Goal: Task Accomplishment & Management: Complete application form

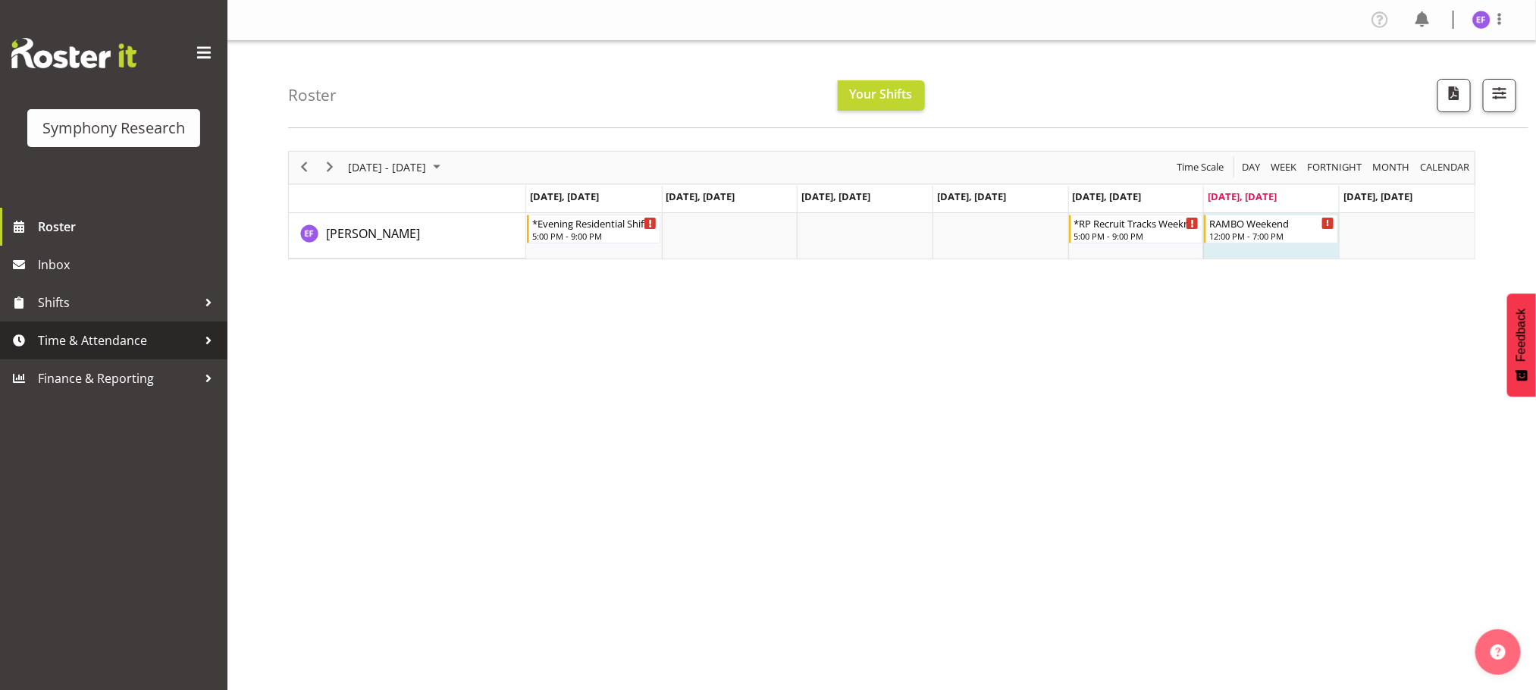
click at [187, 347] on span "Time & Attendance" at bounding box center [117, 340] width 159 height 23
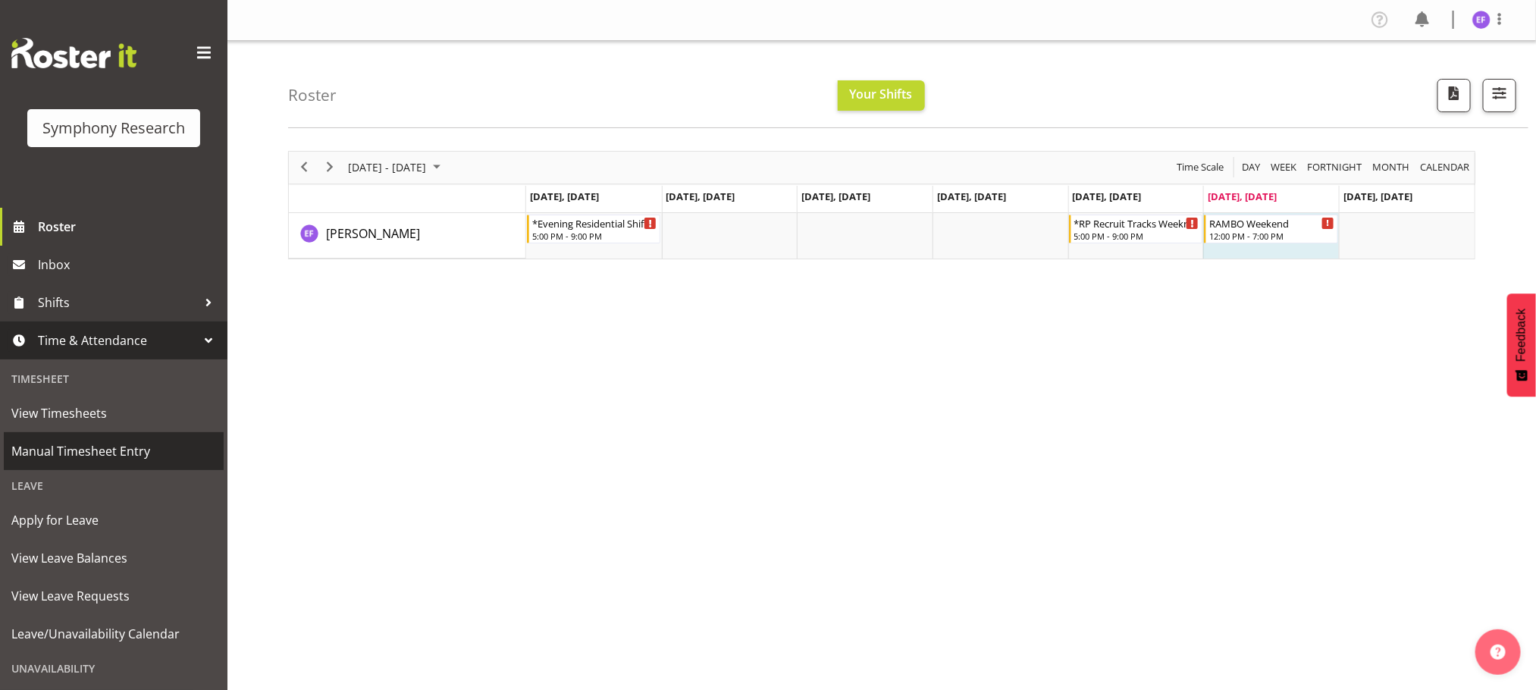
click at [130, 449] on span "Manual Timesheet Entry" at bounding box center [113, 451] width 205 height 23
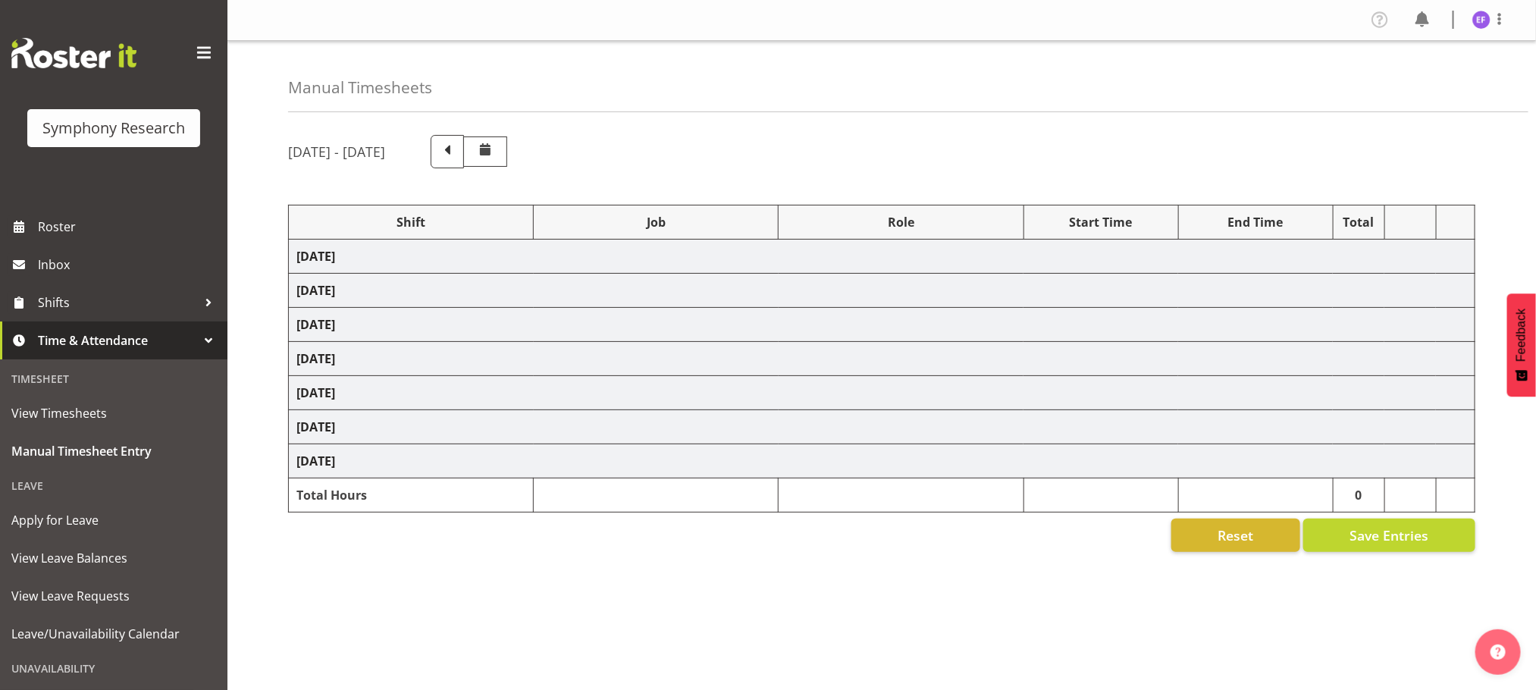
select select "48116"
select select "10587"
select select "47"
select select "48116"
select select "10575"
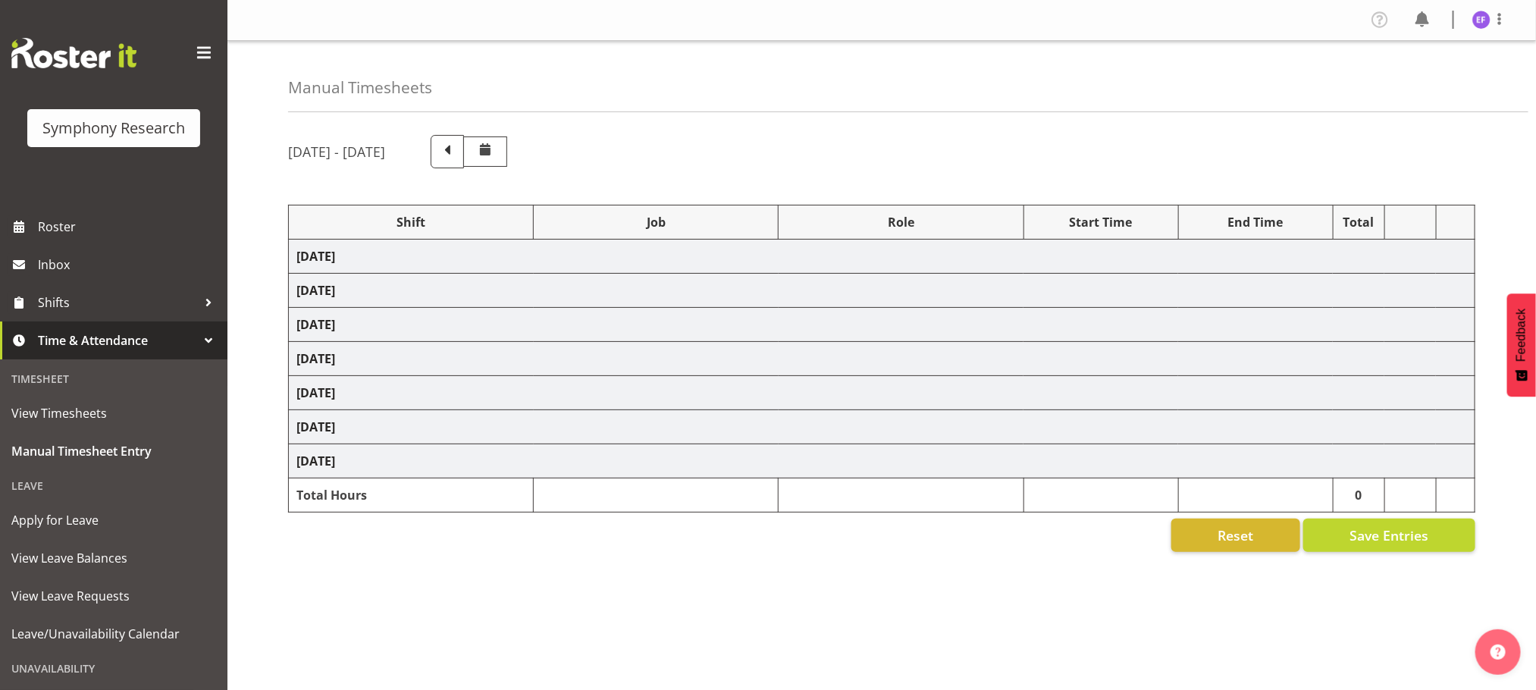
select select "47"
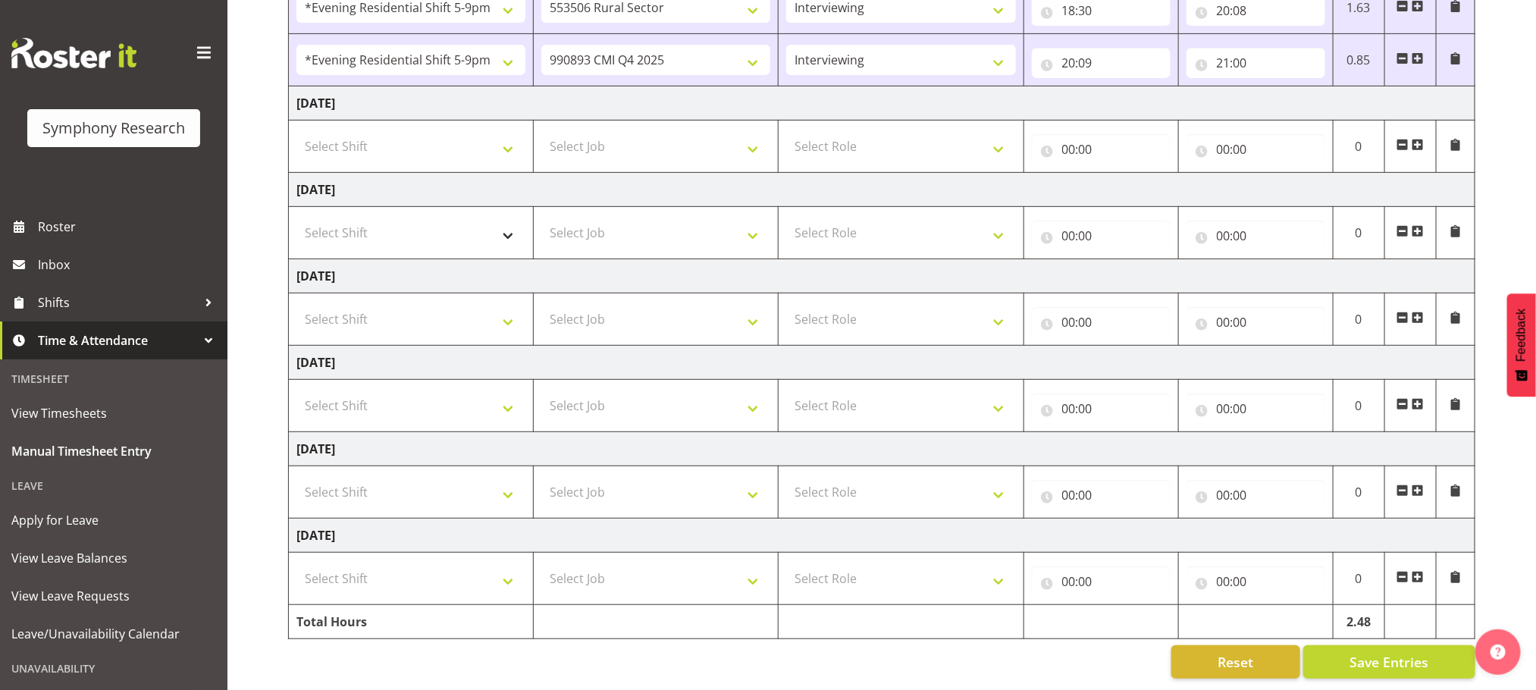
scroll to position [315, 0]
click at [510, 391] on select "Select Shift !!Weekend Residential (Roster IT Shift Label) *Business 9/10am ~ 4…" at bounding box center [410, 406] width 229 height 30
select select "17154"
click at [296, 391] on select "Select Shift !!Weekend Residential (Roster IT Shift Label) *Business 9/10am ~ 4…" at bounding box center [410, 406] width 229 height 30
click at [756, 392] on select "Select Job 550060 IF Admin 553492 World Poll Aus Wave 2 Main 2025 553493 World …" at bounding box center [655, 406] width 229 height 30
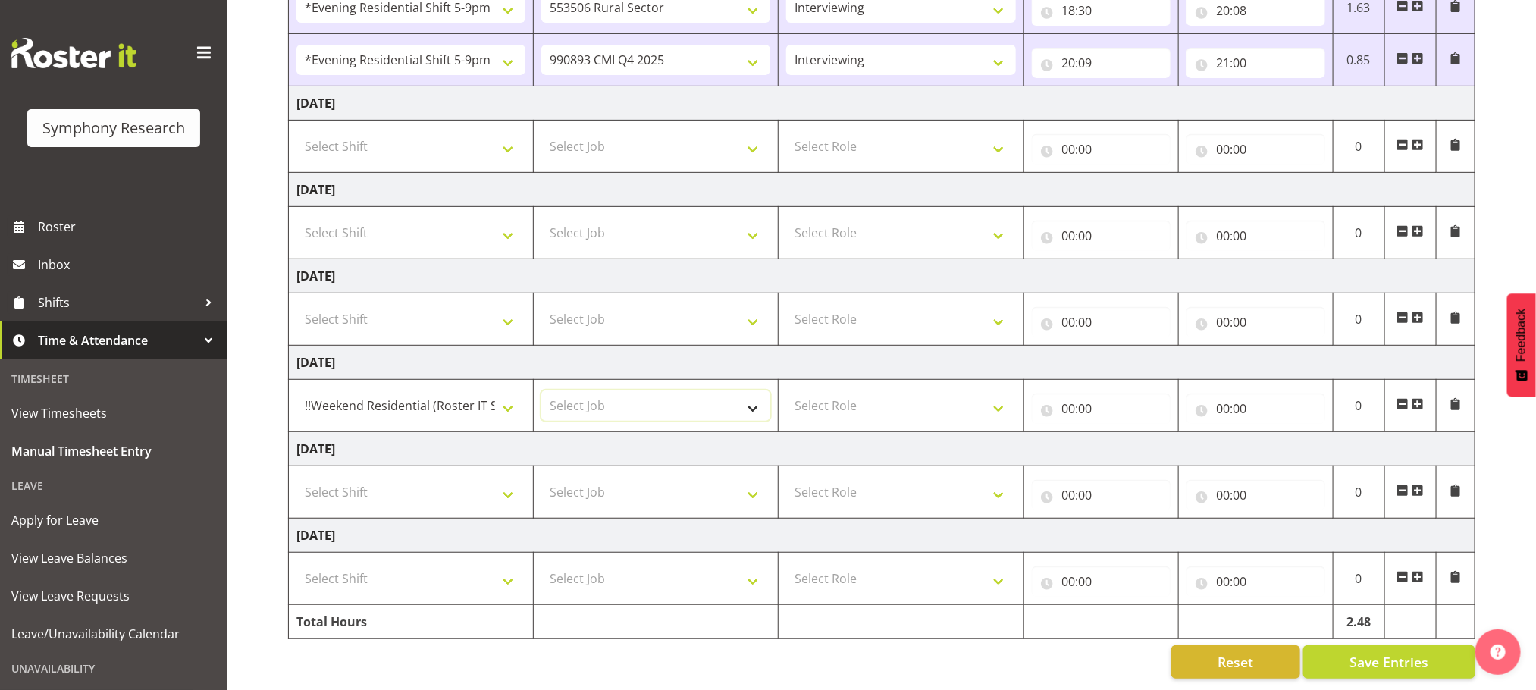
select select "10732"
click at [541, 391] on select "Select Job 550060 IF Admin 553492 World Poll Aus Wave 2 Main 2025 553493 World …" at bounding box center [655, 406] width 229 height 30
click at [996, 391] on select "Select Role Briefing Interviewing" at bounding box center [900, 406] width 229 height 30
select select "297"
click at [786, 391] on select "Select Role Briefing Interviewing" at bounding box center [900, 406] width 229 height 30
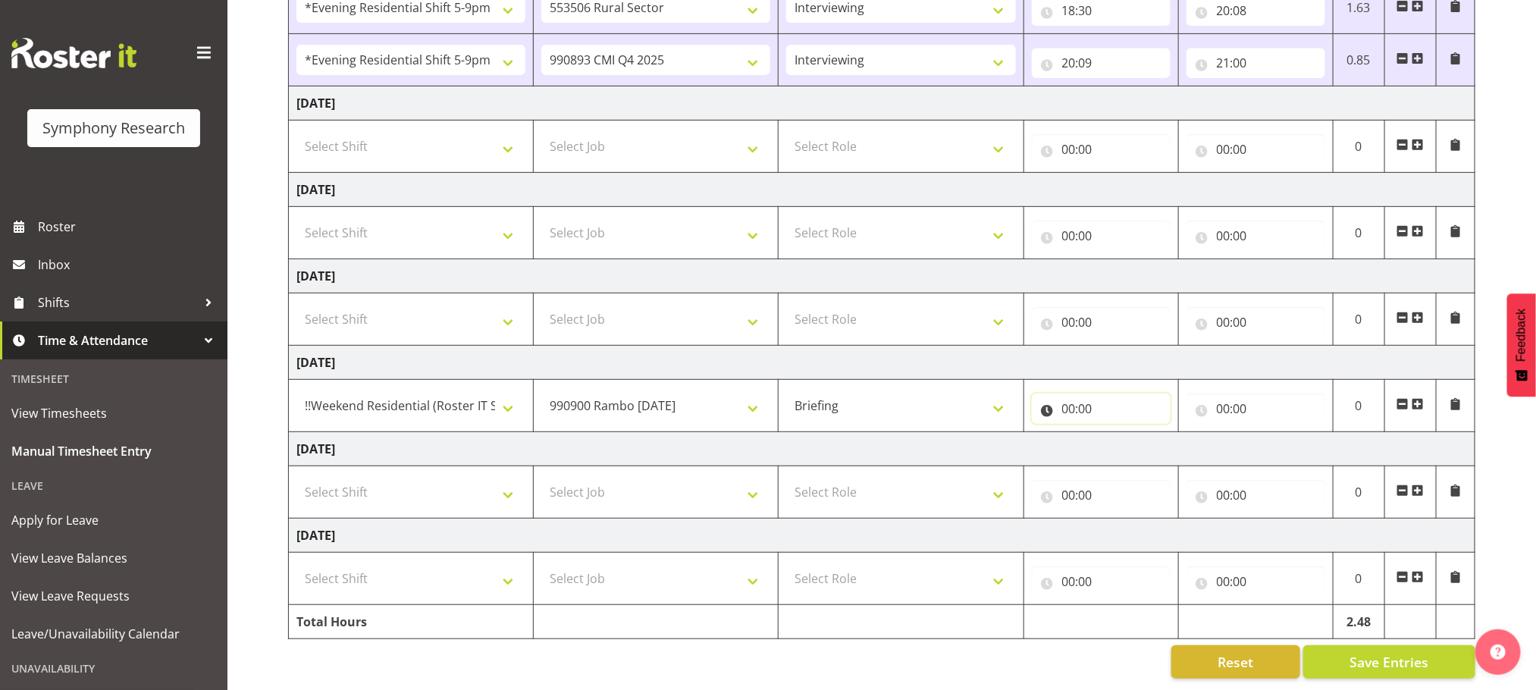
click at [1065, 394] on input "00:00" at bounding box center [1101, 409] width 139 height 30
click at [1131, 433] on select "00 01 02 03 04 05 06 07 08 09 10 11 12 13 14 15 16 17 18 19 20 21 22 23" at bounding box center [1136, 448] width 34 height 30
select select "12"
click at [1119, 433] on select "00 01 02 03 04 05 06 07 08 09 10 11 12 13 14 15 16 17 18 19 20 21 22 23" at bounding box center [1136, 448] width 34 height 30
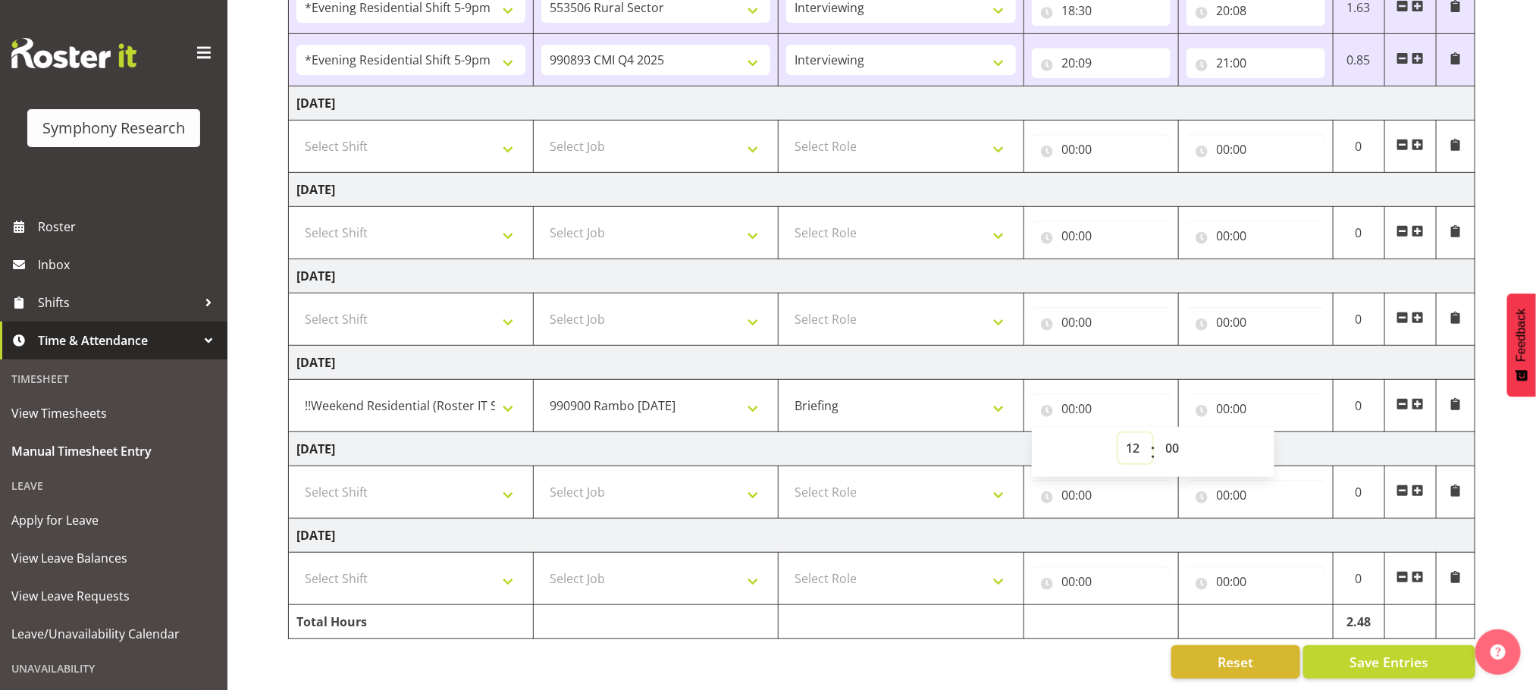
type input "12:00"
click at [1224, 397] on input "00:00" at bounding box center [1256, 409] width 139 height 30
click at [1288, 433] on select "00 01 02 03 04 05 06 07 08 09 10 11 12 13 14 15 16 17 18 19 20 21 22 23" at bounding box center [1290, 448] width 34 height 30
select select "12"
click at [1273, 433] on select "00 01 02 03 04 05 06 07 08 09 10 11 12 13 14 15 16 17 18 19 20 21 22 23" at bounding box center [1290, 448] width 34 height 30
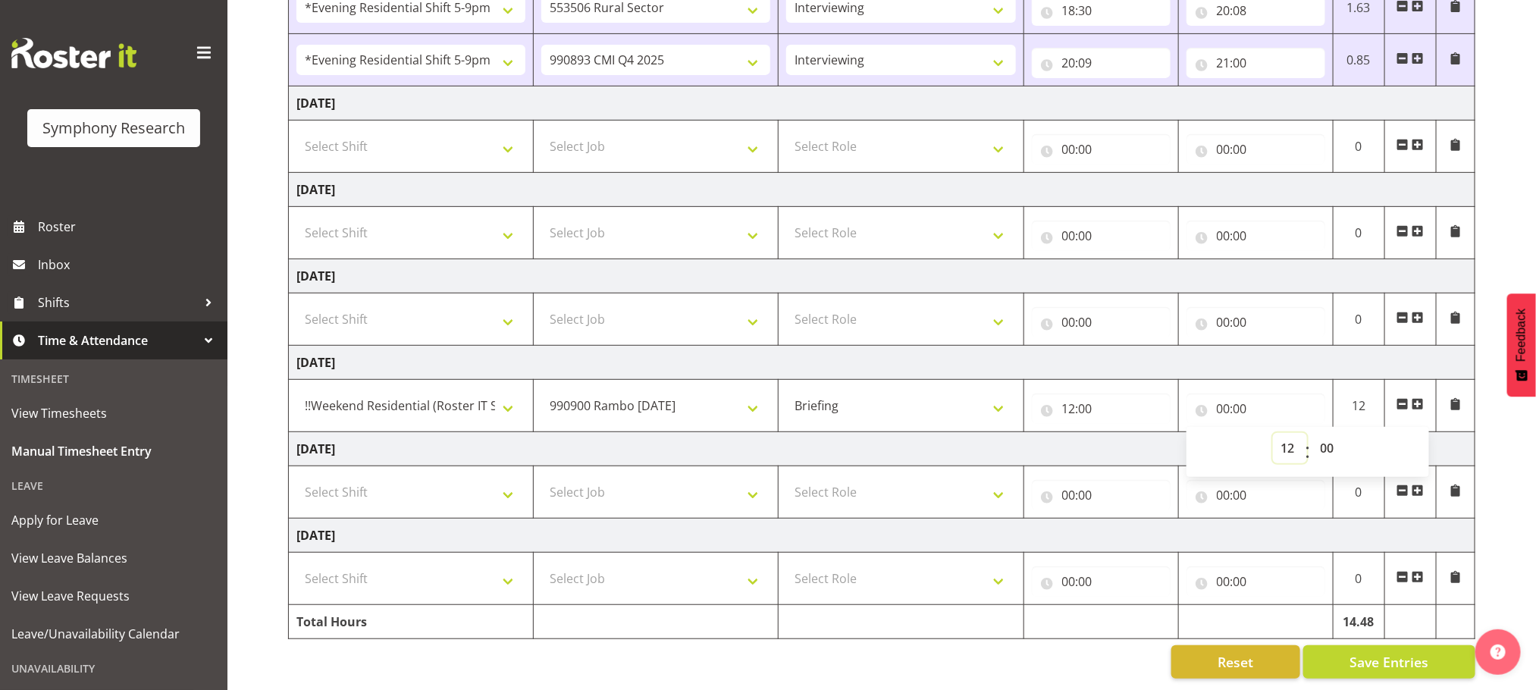
type input "12:00"
click at [1327, 433] on select "00 01 02 03 04 05 06 07 08 09 10 11 12 13 14 15 16 17 18 19 20 21 22 23 24 25 2…" at bounding box center [1330, 448] width 34 height 30
click at [1329, 433] on select "00 01 02 03 04 05 06 07 08 09 10 11 12 13 14 15 16 17 18 19 20 21 22 23 24 25 2…" at bounding box center [1330, 448] width 34 height 30
click at [1325, 433] on select "00 01 02 03 04 05 06 07 08 09 10 11 12 13 14 15 16 17 18 19 20 21 22 23 24 25 2…" at bounding box center [1330, 448] width 34 height 30
select select "18"
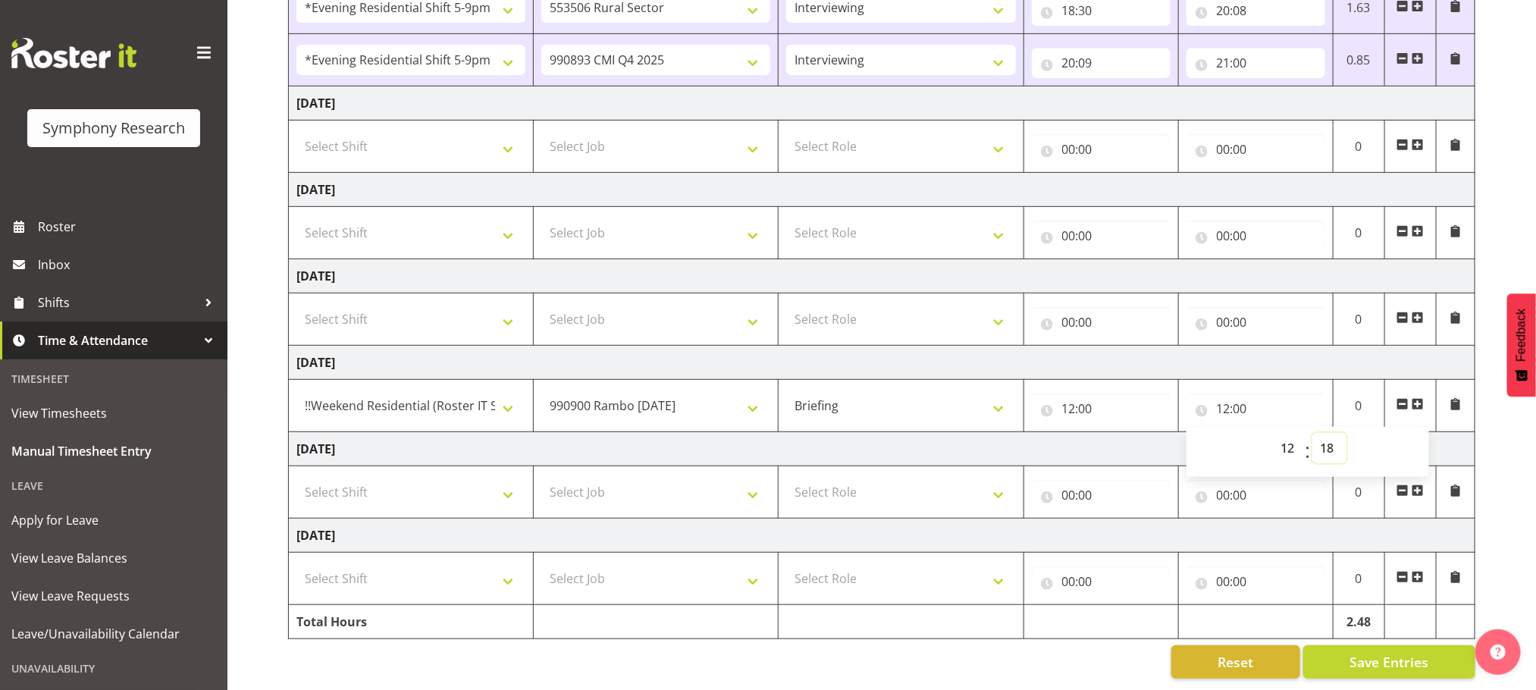
click at [1313, 433] on select "00 01 02 03 04 05 06 07 08 09 10 11 12 13 14 15 16 17 18 19 20 21 22 23 24 25 2…" at bounding box center [1330, 448] width 34 height 30
type input "12:18"
click at [1420, 398] on span at bounding box center [1418, 404] width 12 height 12
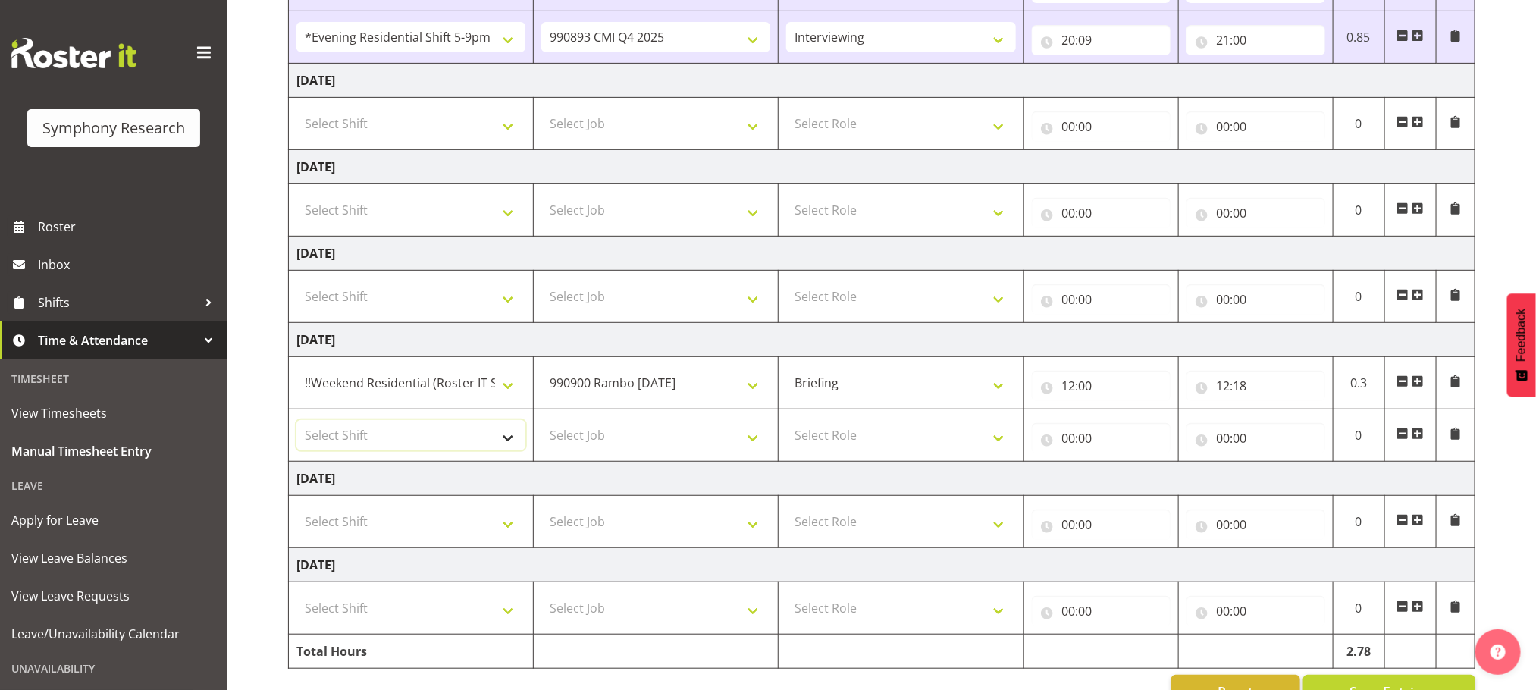
click at [508, 444] on select "Select Shift !!Weekend Residential (Roster IT Shift Label) *Business 9/10am ~ 4…" at bounding box center [410, 435] width 229 height 30
select select "17154"
click at [296, 425] on select "Select Shift !!Weekend Residential (Roster IT Shift Label) *Business 9/10am ~ 4…" at bounding box center [410, 435] width 229 height 30
click at [755, 446] on select "Select Job 550060 IF Admin 553492 World Poll Aus Wave 2 Main 2025 553493 World …" at bounding box center [655, 435] width 229 height 30
select select "10732"
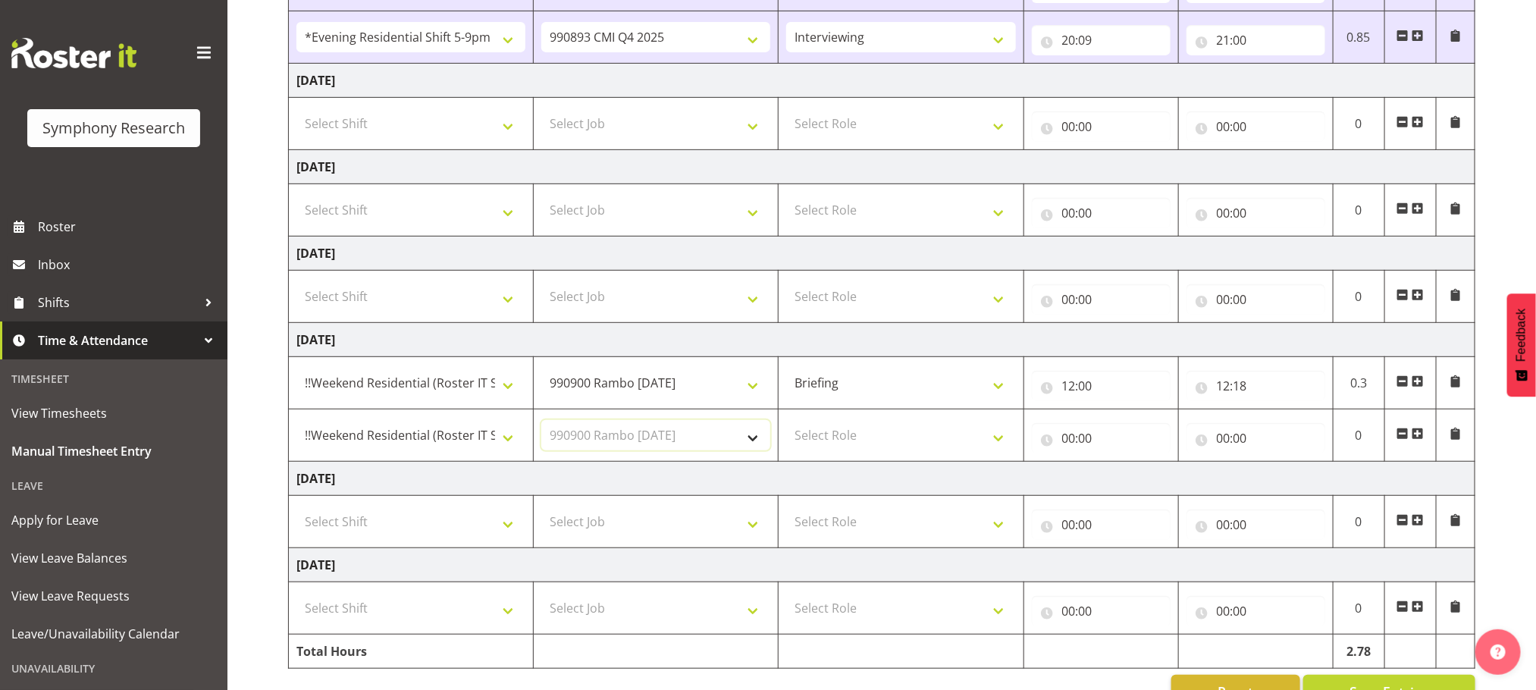
click at [541, 425] on select "Select Job 550060 IF Admin 553492 World Poll Aus Wave 2 Main 2025 553493 World …" at bounding box center [655, 435] width 229 height 30
click at [999, 444] on select "Select Role Briefing Interviewing" at bounding box center [900, 435] width 229 height 30
select select "47"
click at [786, 425] on select "Select Role Briefing Interviewing" at bounding box center [900, 435] width 229 height 30
click at [1070, 444] on input "00:00" at bounding box center [1101, 438] width 139 height 30
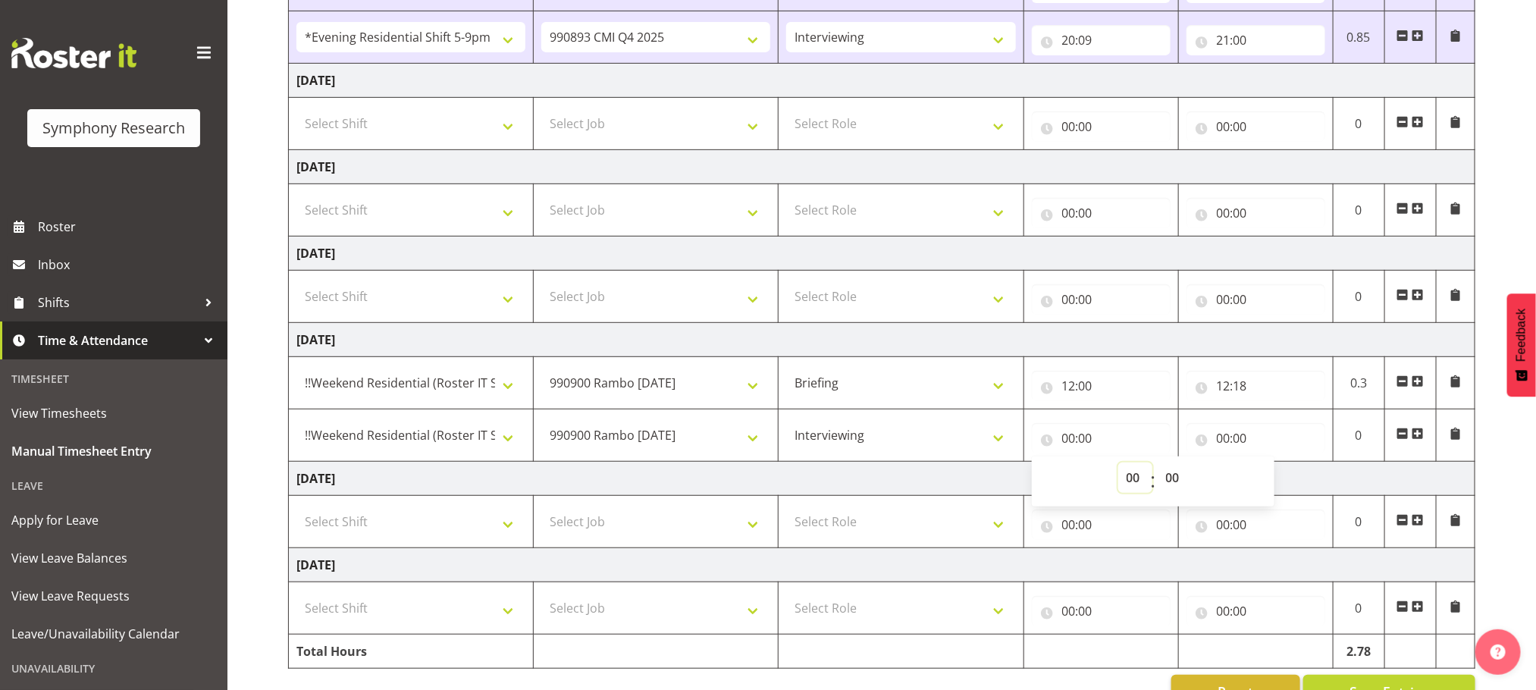
click at [1134, 482] on select "00 01 02 03 04 05 06 07 08 09 10 11 12 13 14 15 16 17 18 19 20 21 22 23" at bounding box center [1136, 478] width 34 height 30
select select "12"
click at [1119, 467] on select "00 01 02 03 04 05 06 07 08 09 10 11 12 13 14 15 16 17 18 19 20 21 22 23" at bounding box center [1136, 478] width 34 height 30
type input "12:00"
click at [1174, 478] on select "00 01 02 03 04 05 06 07 08 09 10 11 12 13 14 15 16 17 18 19 20 21 22 23 24 25 2…" at bounding box center [1175, 478] width 34 height 30
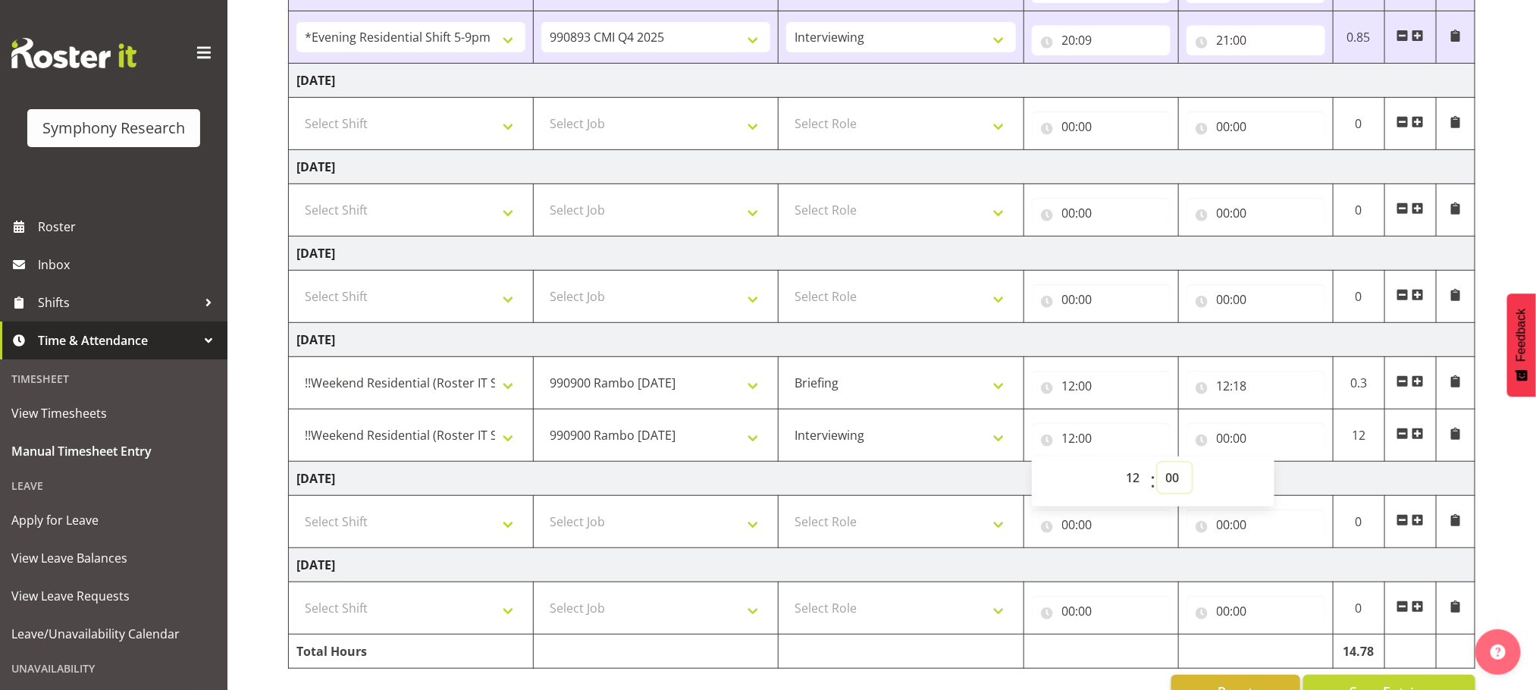
select select "18"
click at [1158, 467] on select "00 01 02 03 04 05 06 07 08 09 10 11 12 13 14 15 16 17 18 19 20 21 22 23 24 25 2…" at bounding box center [1175, 478] width 34 height 30
type input "12:18"
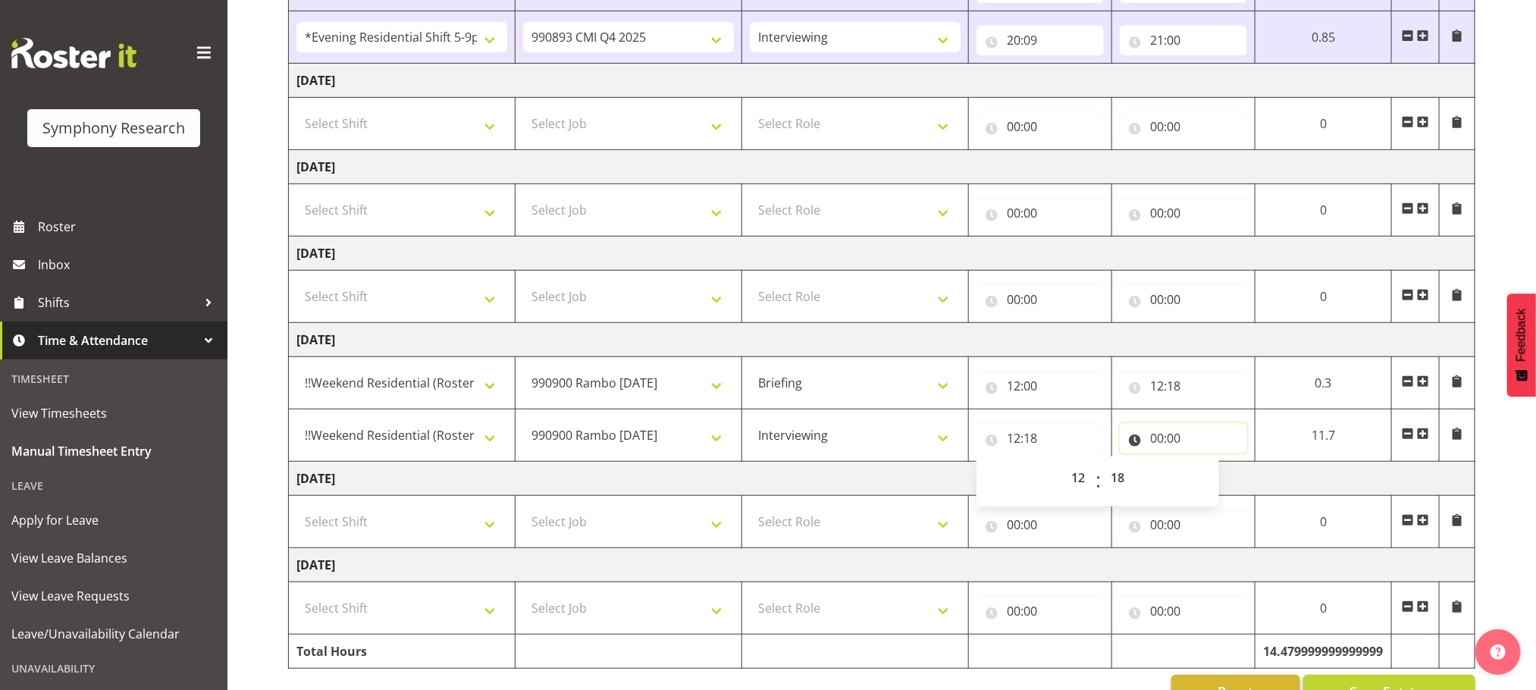
click at [1156, 442] on input "00:00" at bounding box center [1183, 438] width 127 height 30
click at [1222, 482] on select "00 01 02 03 04 05 06 07 08 09 10 11 12 13 14 15 16 17 18 19 20 21 22 23" at bounding box center [1223, 478] width 34 height 30
select select "13"
click at [1206, 467] on select "00 01 02 03 04 05 06 07 08 09 10 11 12 13 14 15 16 17 18 19 20 21 22 23" at bounding box center [1223, 478] width 34 height 30
type input "13:00"
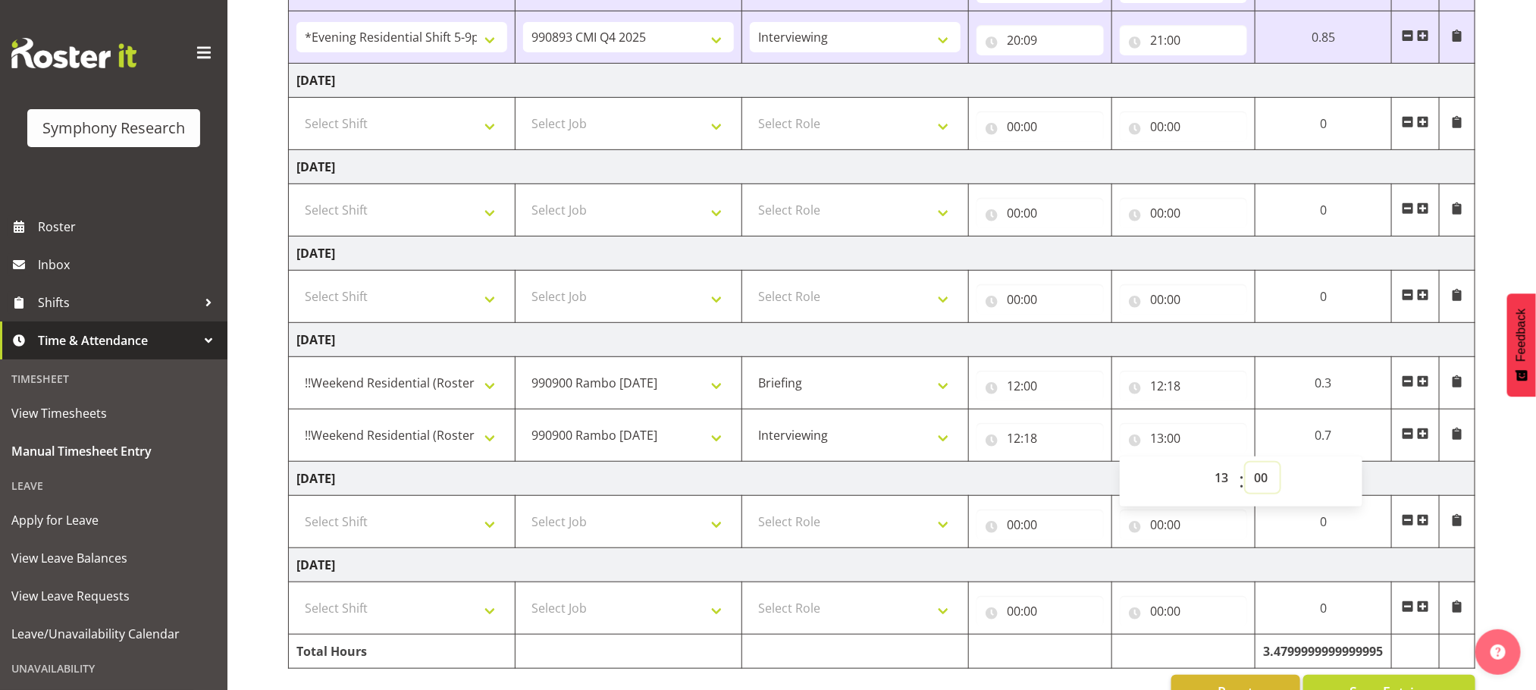
click at [1263, 478] on select "00 01 02 03 04 05 06 07 08 09 10 11 12 13 14 15 16 17 18 19 20 21 22 23 24 25 2…" at bounding box center [1263, 478] width 34 height 30
select select "4"
click at [1280, 467] on select "00 01 02 03 04 05 06 07 08 09 10 11 12 13 14 15 16 17 18 19 20 21 22 23 24 25 2…" at bounding box center [1263, 478] width 34 height 30
type input "13:04"
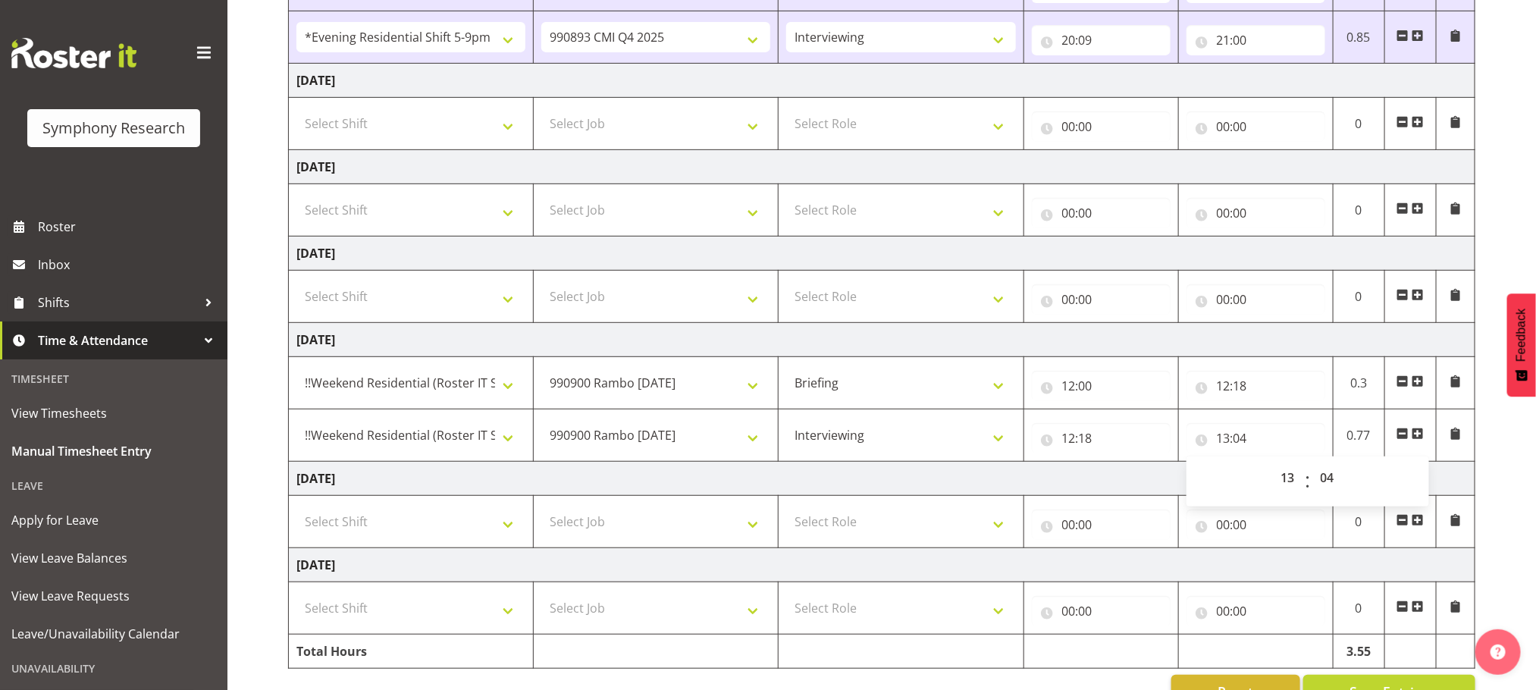
click at [1423, 440] on span at bounding box center [1418, 434] width 12 height 12
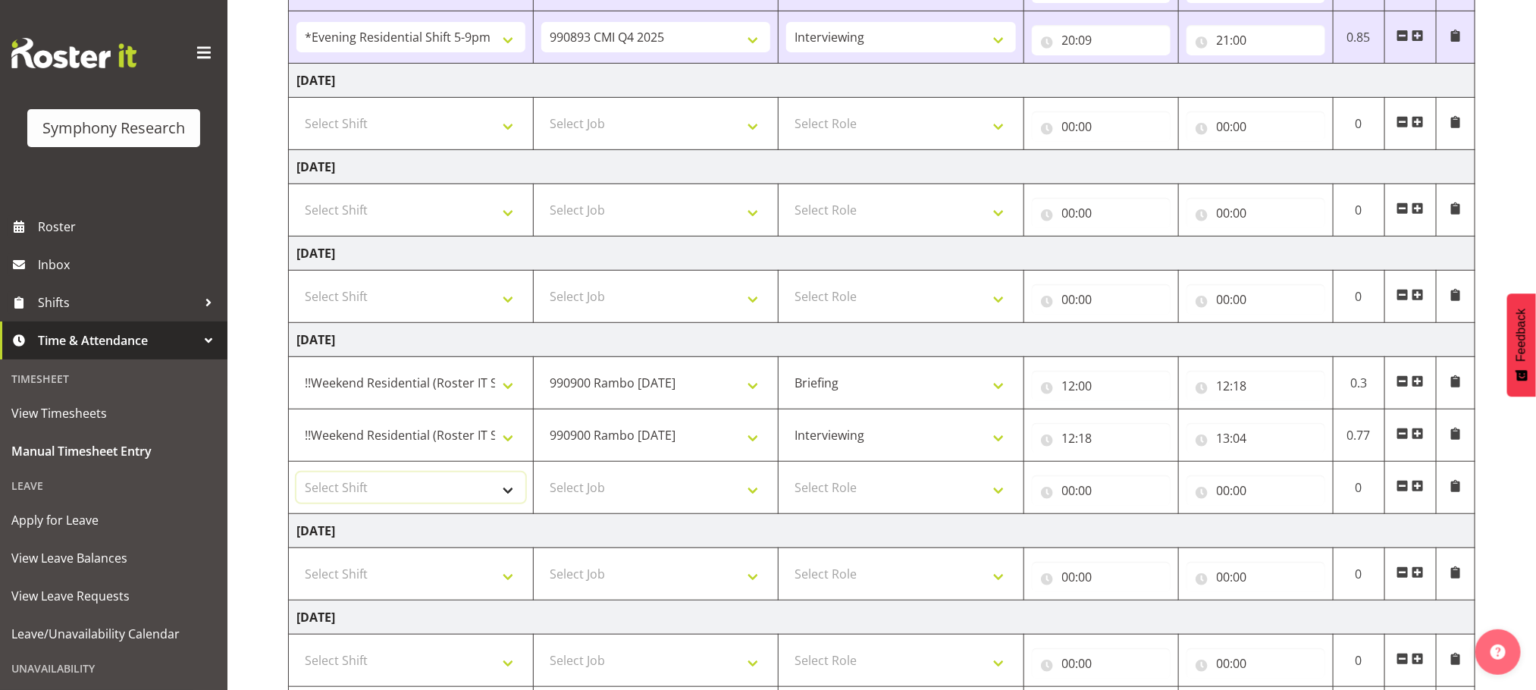
click at [510, 496] on select "Select Shift !!Weekend Residential (Roster IT Shift Label) *Business 9/10am ~ 4…" at bounding box center [410, 487] width 229 height 30
click at [506, 494] on select "Select Shift !!Weekend Residential (Roster IT Shift Label) *Business 9/10am ~ 4…" at bounding box center [410, 487] width 229 height 30
select select "17154"
click at [296, 477] on select "Select Shift !!Weekend Residential (Roster IT Shift Label) *Business 9/10am ~ 4…" at bounding box center [410, 487] width 229 height 30
click at [755, 500] on select "Select Job 550060 IF Admin 553492 World Poll Aus Wave 2 Main 2025 553493 World …" at bounding box center [655, 487] width 229 height 30
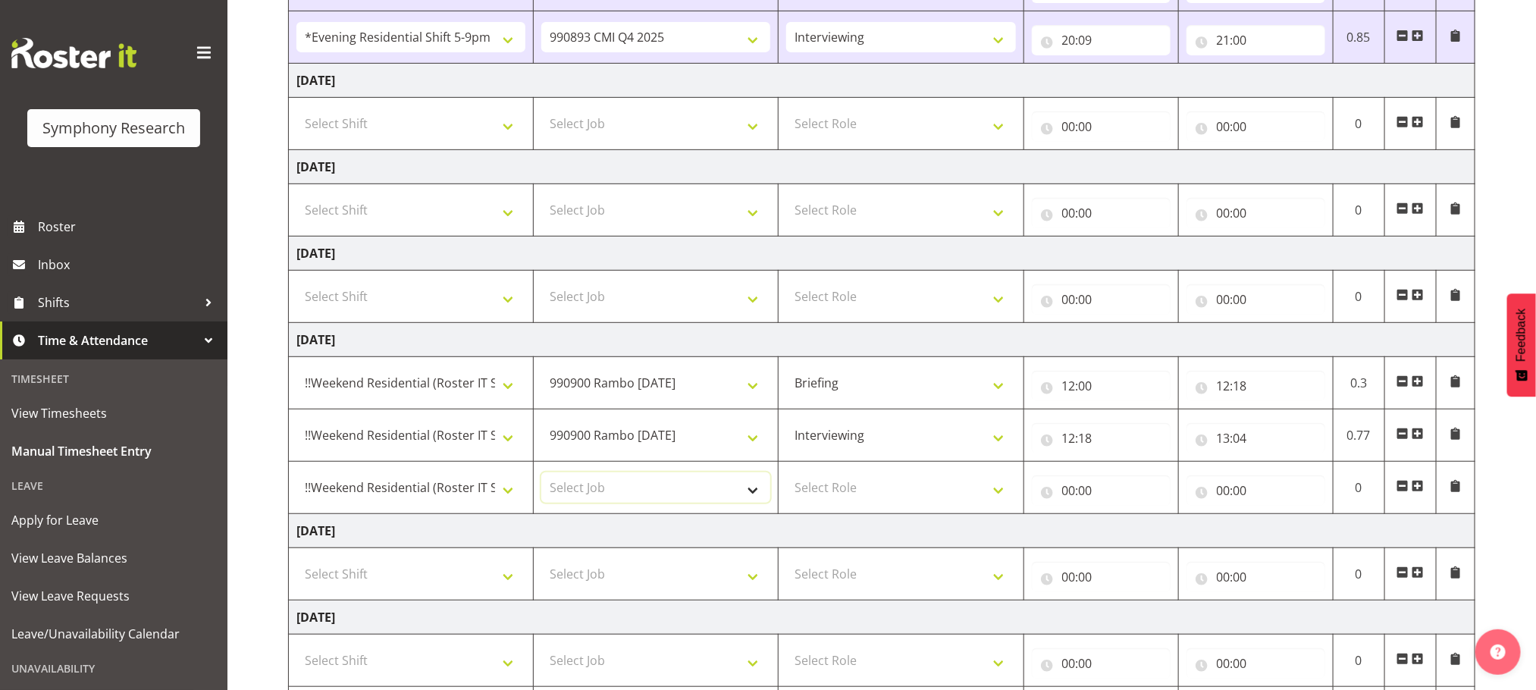
select select "10575"
click at [541, 477] on select "Select Job 550060 IF Admin 553492 World Poll Aus Wave 2 Main 2025 553493 World …" at bounding box center [655, 487] width 229 height 30
click at [993, 494] on select "Select Role Briefing Interviewing" at bounding box center [900, 487] width 229 height 30
select select "47"
click at [786, 477] on select "Select Role Briefing Interviewing" at bounding box center [900, 487] width 229 height 30
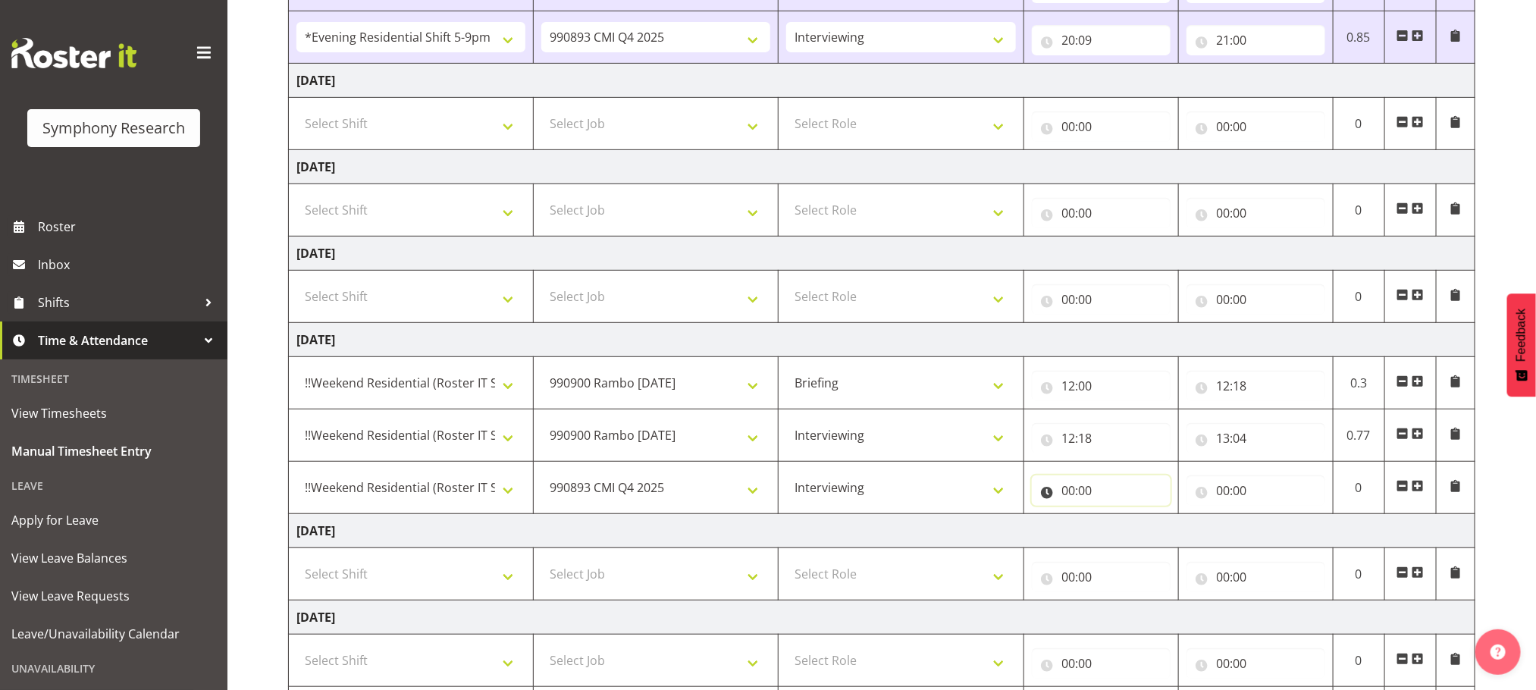
click at [1065, 494] on input "00:00" at bounding box center [1101, 490] width 139 height 30
click at [1131, 532] on select "00 01 02 03 04 05 06 07 08 09 10 11 12 13 14 15 16 17 18 19 20 21 22 23" at bounding box center [1136, 530] width 34 height 30
select select "13"
click at [1119, 519] on select "00 01 02 03 04 05 06 07 08 09 10 11 12 13 14 15 16 17 18 19 20 21 22 23" at bounding box center [1136, 530] width 34 height 30
type input "13:00"
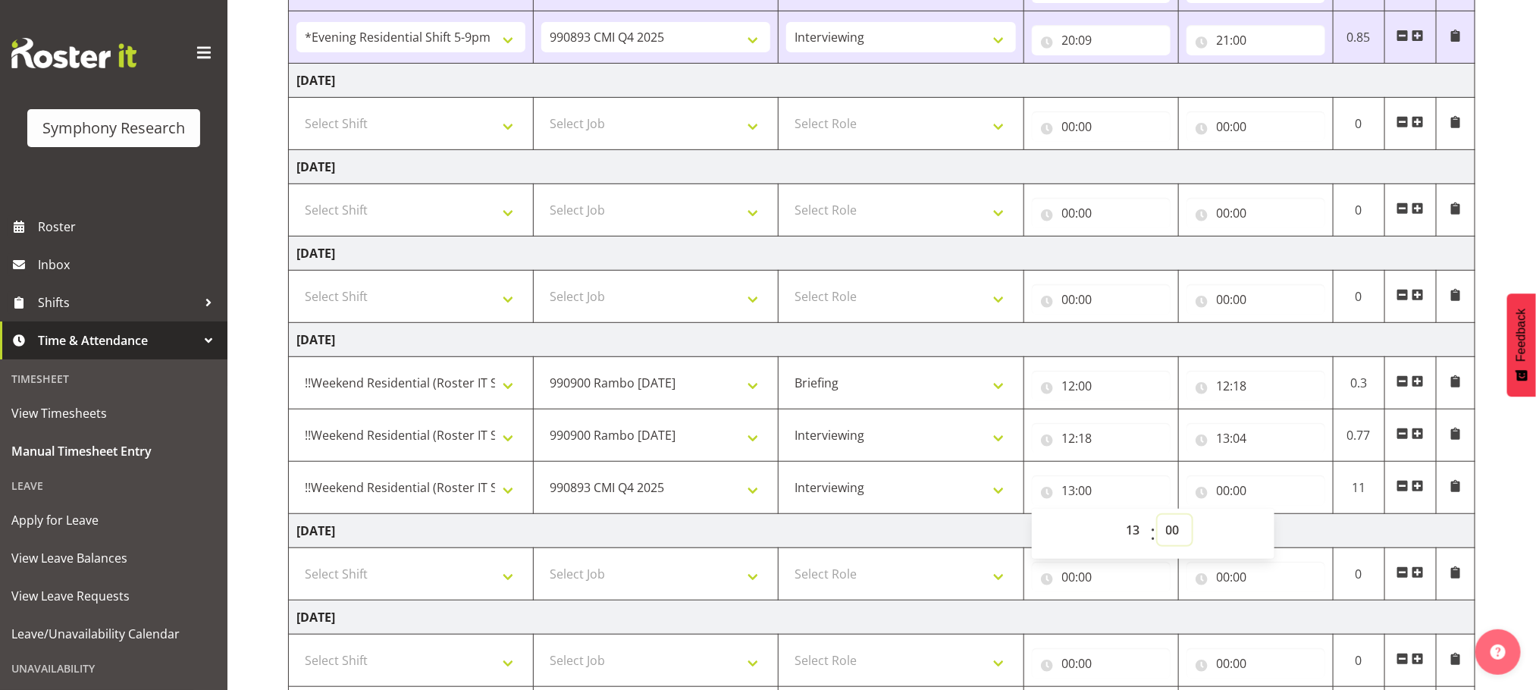
click at [1170, 535] on select "00 01 02 03 04 05 06 07 08 09 10 11 12 13 14 15 16 17 18 19 20 21 22 23 24 25 2…" at bounding box center [1175, 530] width 34 height 30
select select "5"
click at [1158, 519] on select "00 01 02 03 04 05 06 07 08 09 10 11 12 13 14 15 16 17 18 19 20 21 22 23 24 25 2…" at bounding box center [1175, 530] width 34 height 30
type input "13:05"
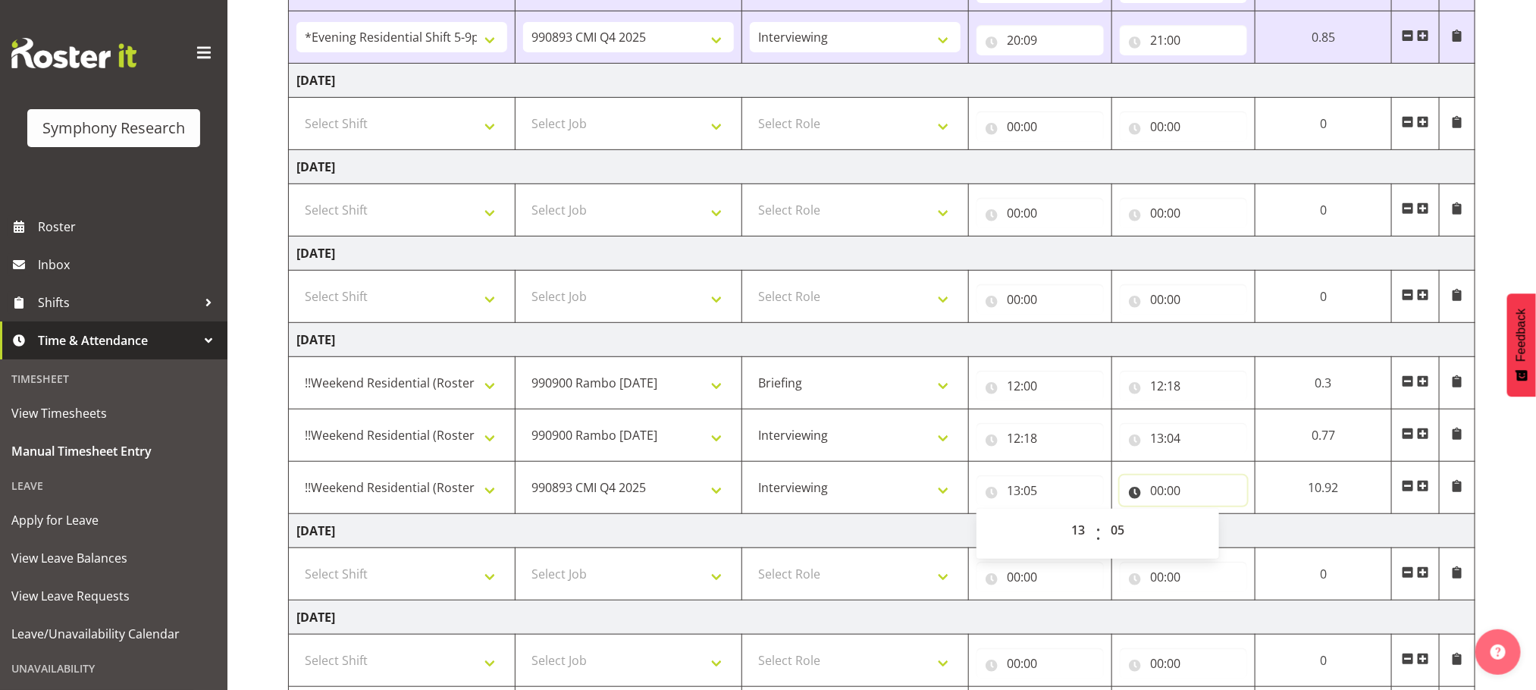
click at [1156, 488] on input "00:00" at bounding box center [1183, 490] width 127 height 30
click at [1218, 535] on select "00 01 02 03 04 05 06 07 08 09 10 11 12 13 14 15 16 17 18 19 20 21 22 23" at bounding box center [1223, 530] width 34 height 30
click at [1220, 535] on select "00 01 02 03 04 05 06 07 08 09 10 11 12 13 14 15 16 17 18 19 20 21 22 23" at bounding box center [1223, 530] width 34 height 30
select select "18"
click at [1210, 519] on select "00 01 02 03 04 05 06 07 08 09 10 11 12 13 14 15 16 17 18 19 20 21 22 23" at bounding box center [1223, 530] width 34 height 30
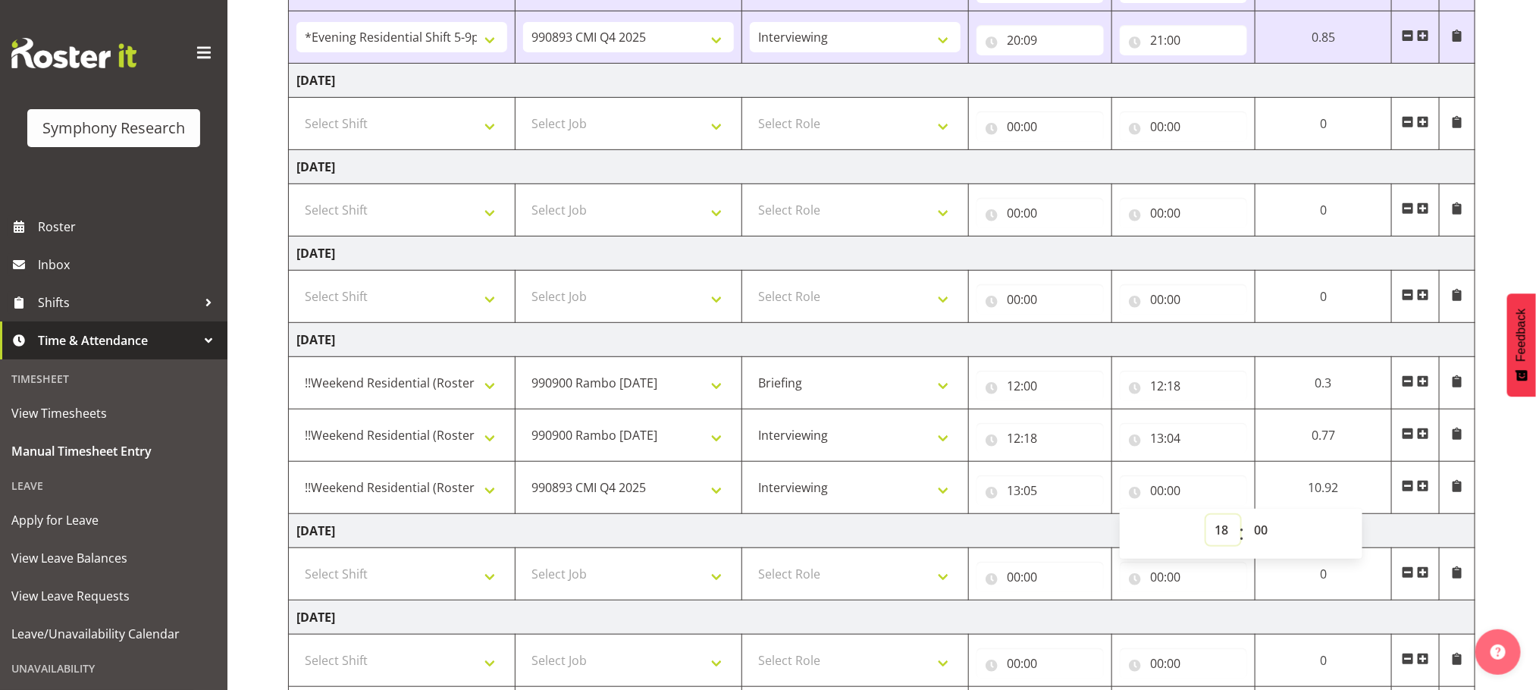
type input "18:00"
click at [1531, 505] on div "[DATE] - [DATE] Shift Job Role Start Time End Time Total [DATE] !!Weekend Resid…" at bounding box center [912, 290] width 1248 height 963
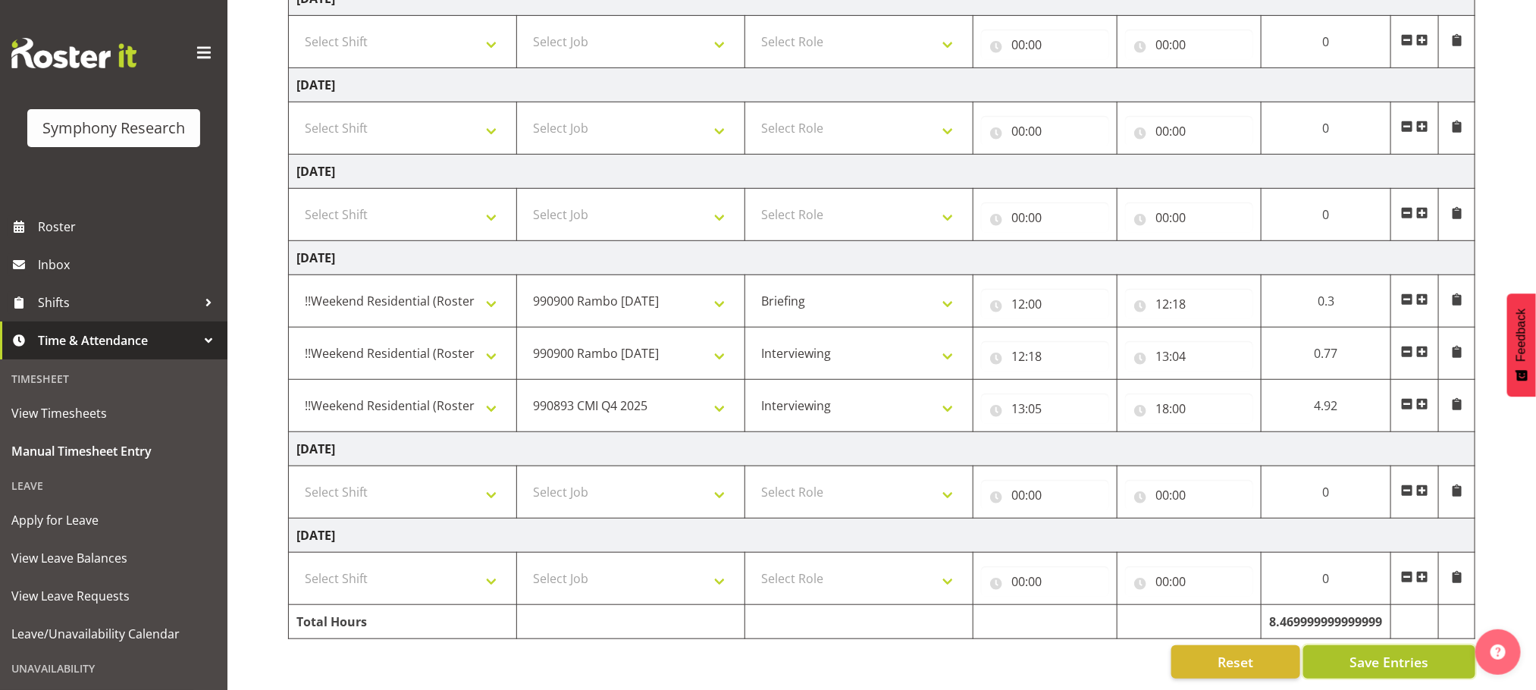
click at [1384, 652] on span "Save Entries" at bounding box center [1389, 662] width 79 height 20
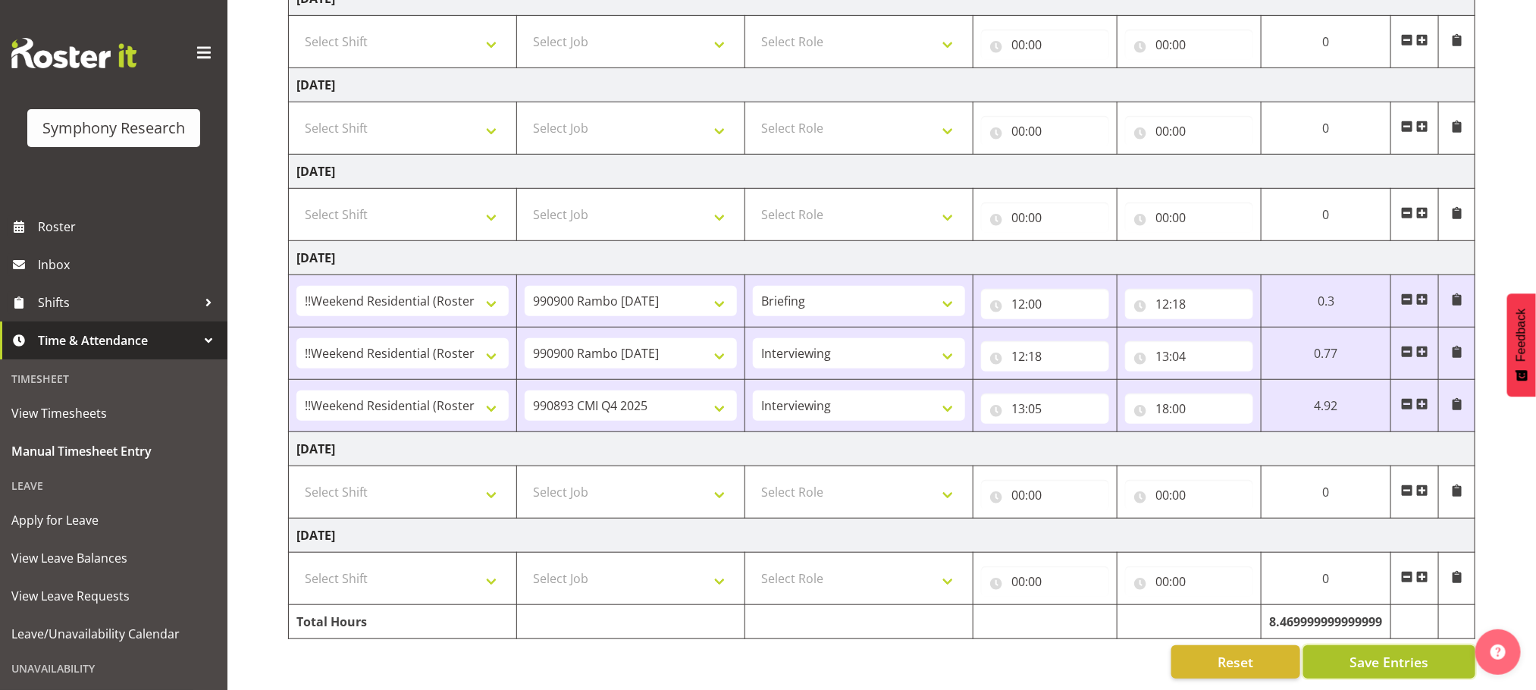
click at [1384, 652] on span "Save Entries" at bounding box center [1389, 662] width 79 height 20
click at [1377, 652] on span "Save Entries" at bounding box center [1389, 662] width 79 height 20
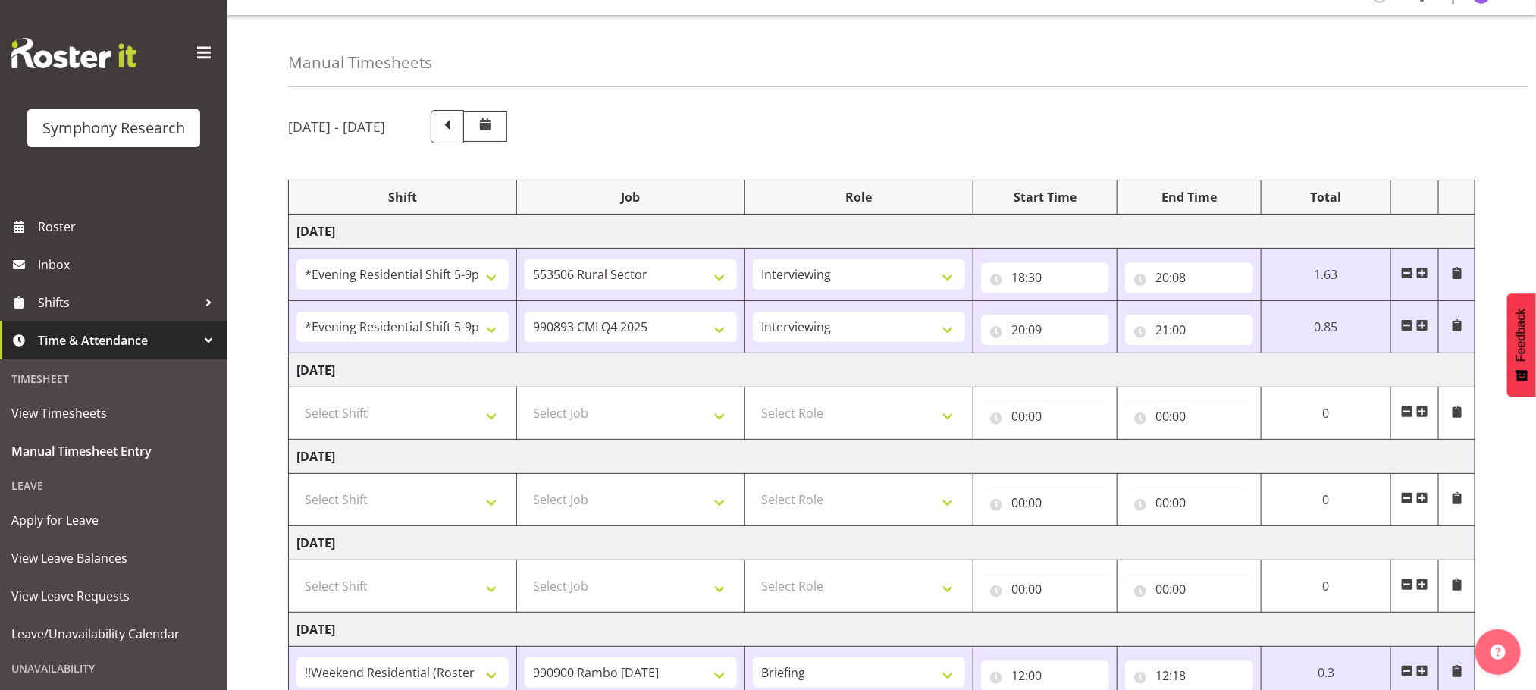
scroll to position [0, 0]
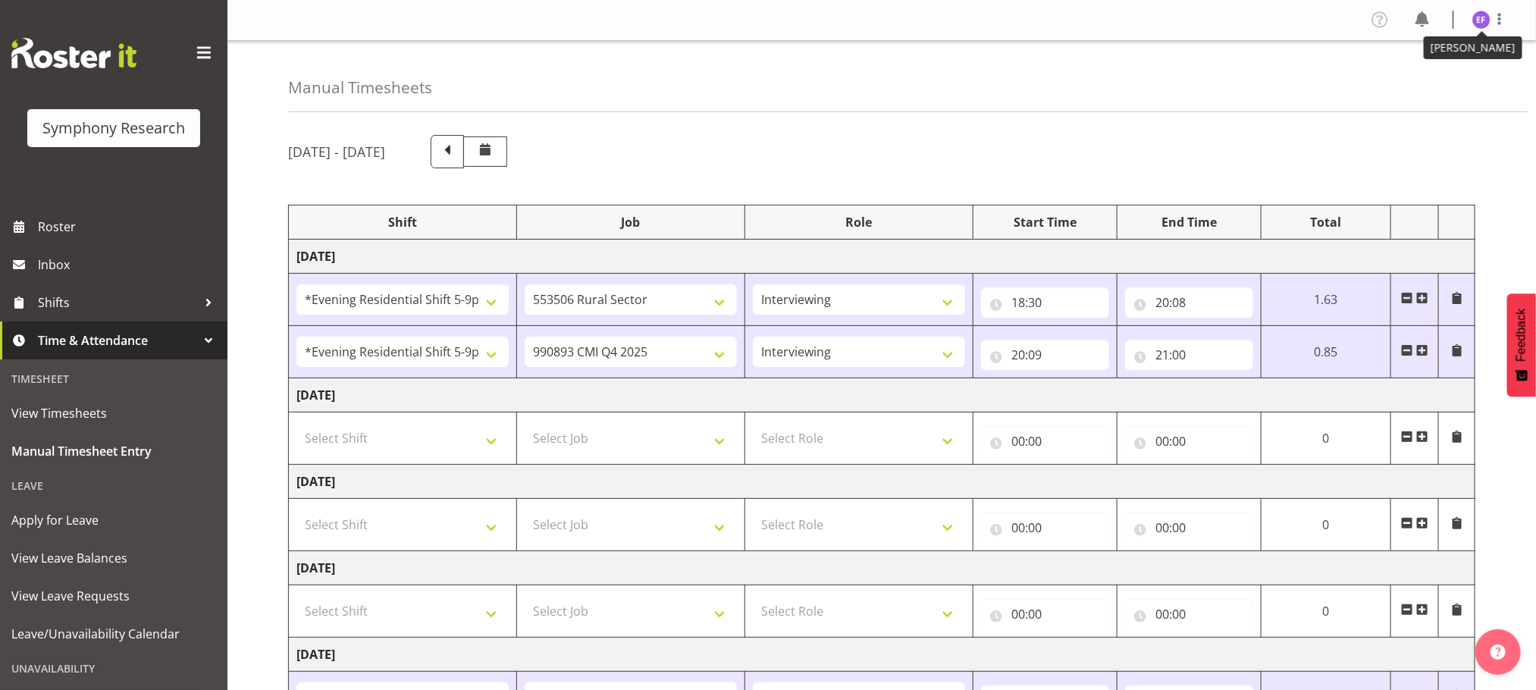
click at [1489, 23] on img at bounding box center [1482, 20] width 18 height 18
click at [1406, 80] on link "Log Out" at bounding box center [1436, 79] width 146 height 27
